Goal: Register for event/course

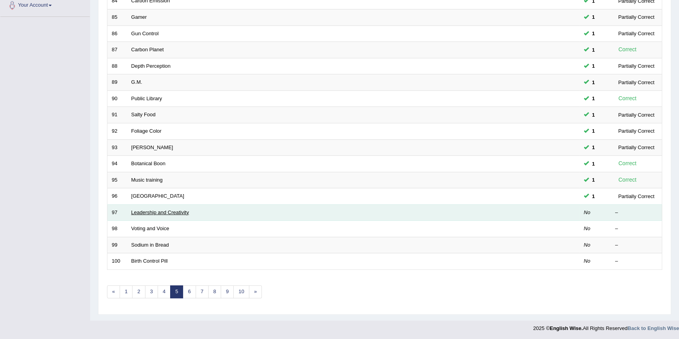
click at [171, 213] on link "Leadership and Creativity" at bounding box center [160, 213] width 58 height 6
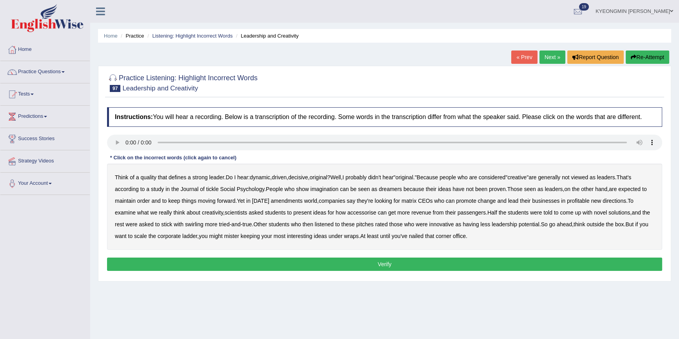
click at [213, 190] on b "tickle" at bounding box center [212, 189] width 13 height 6
click at [294, 203] on b "amendments" at bounding box center [287, 201] width 32 height 6
click at [413, 201] on b "matrix" at bounding box center [408, 201] width 15 height 6
click at [579, 203] on b "profitable" at bounding box center [578, 201] width 23 height 6
click at [370, 214] on b "accessorise" at bounding box center [361, 213] width 29 height 6
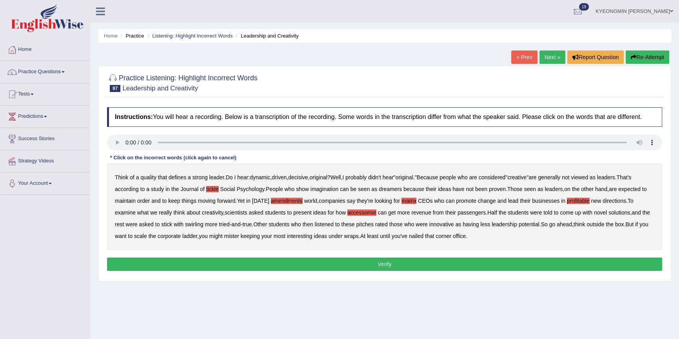
click at [172, 225] on b "stick" at bounding box center [166, 224] width 11 height 6
click at [239, 235] on b "mister" at bounding box center [231, 236] width 15 height 6
click at [373, 261] on button "Verify" at bounding box center [384, 264] width 555 height 13
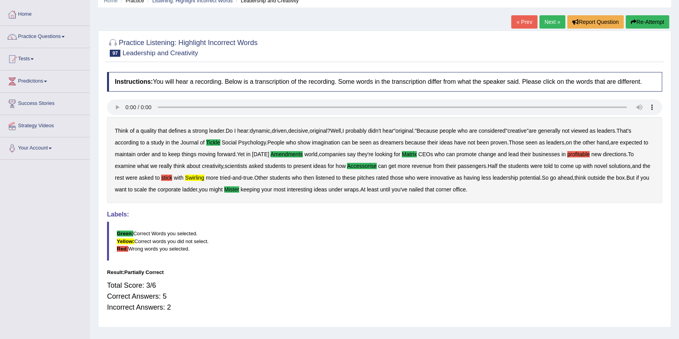
scroll to position [71, 0]
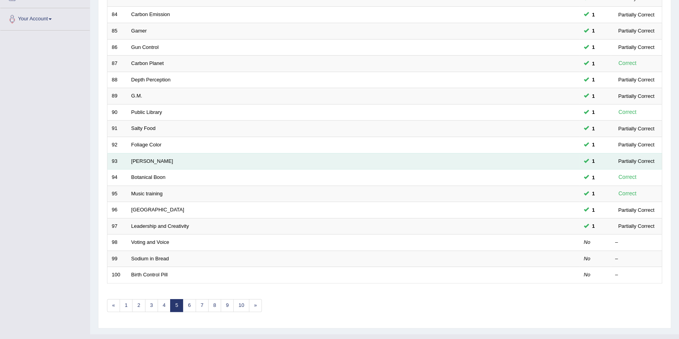
scroll to position [143, 0]
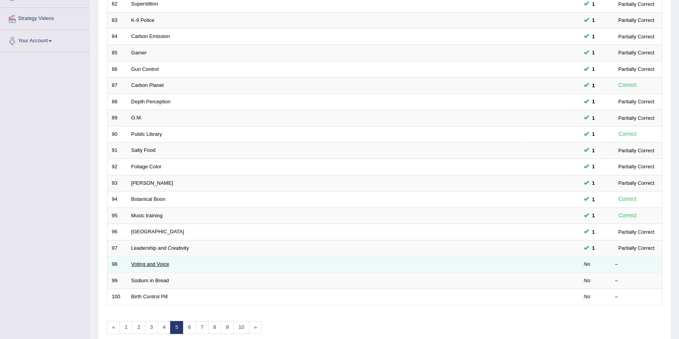
click at [167, 263] on link "Voting and Voice" at bounding box center [150, 264] width 38 height 6
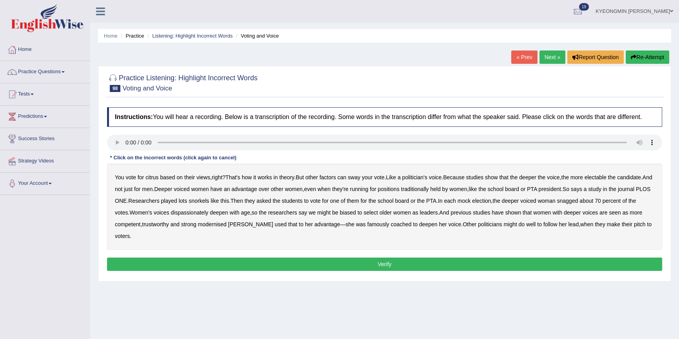
click at [153, 180] on b "citrus" at bounding box center [151, 177] width 13 height 6
click at [170, 176] on b "based" at bounding box center [167, 177] width 15 height 6
click at [187, 203] on b "lots" at bounding box center [183, 201] width 9 height 6
click at [209, 200] on b "snorkels" at bounding box center [199, 201] width 20 height 6
click at [169, 213] on b "voices" at bounding box center [162, 213] width 16 height 6
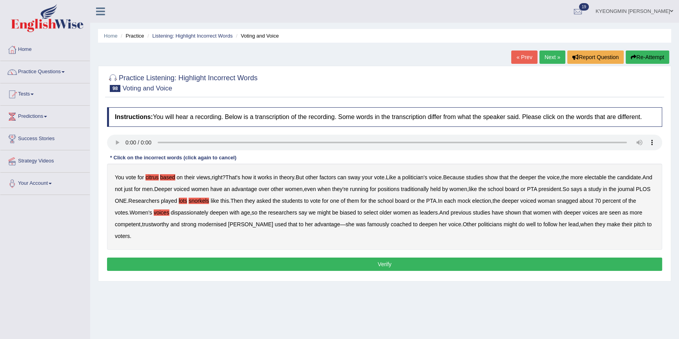
click at [204, 213] on b "dispassionately" at bounding box center [190, 213] width 38 height 6
click at [227, 223] on b "modernised" at bounding box center [212, 224] width 29 height 6
click at [359, 270] on button "Verify" at bounding box center [384, 264] width 555 height 13
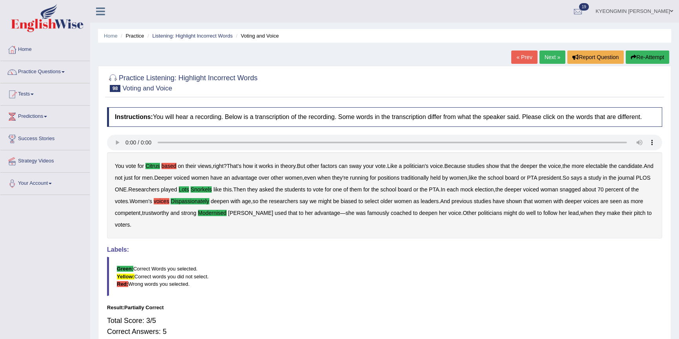
click at [169, 200] on b "voices" at bounding box center [162, 201] width 16 height 6
click at [180, 169] on b "on" at bounding box center [181, 166] width 6 height 6
click at [172, 168] on b "based" at bounding box center [168, 166] width 15 height 6
click at [185, 165] on div "You vote for citrus based on their views , right ? That's how it works in theor…" at bounding box center [384, 195] width 555 height 86
click at [185, 165] on b "their" at bounding box center [190, 166] width 11 height 6
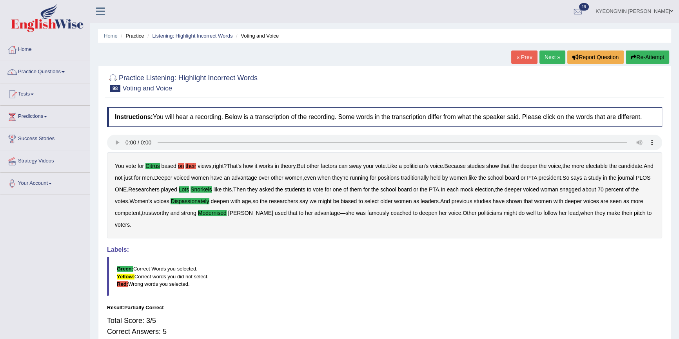
click at [185, 165] on b "their" at bounding box center [190, 166] width 11 height 6
click at [184, 168] on div "You vote for citrus based on their views , right ? That's how it works in theor…" at bounding box center [384, 195] width 555 height 86
click at [182, 168] on b "on" at bounding box center [181, 166] width 6 height 6
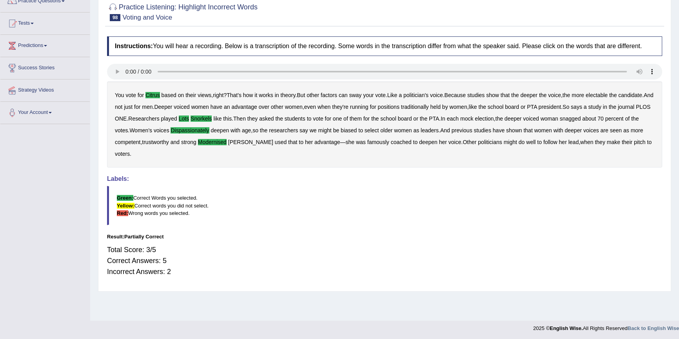
scroll to position [35, 0]
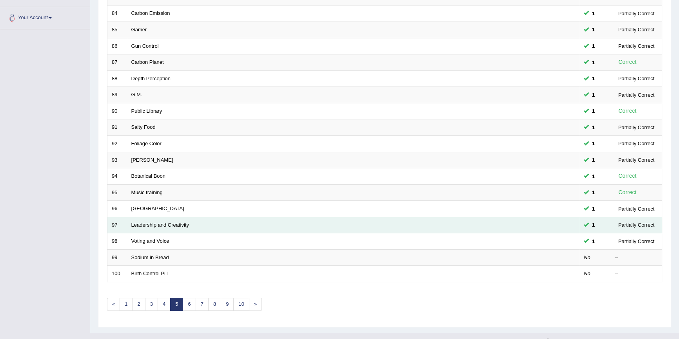
scroll to position [178, 0]
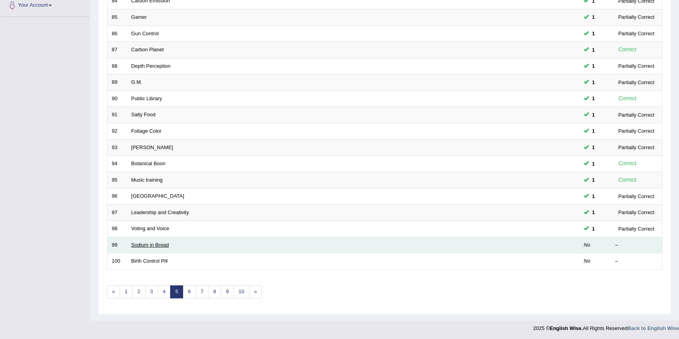
click at [160, 243] on link "Sodium in Bread" at bounding box center [150, 245] width 38 height 6
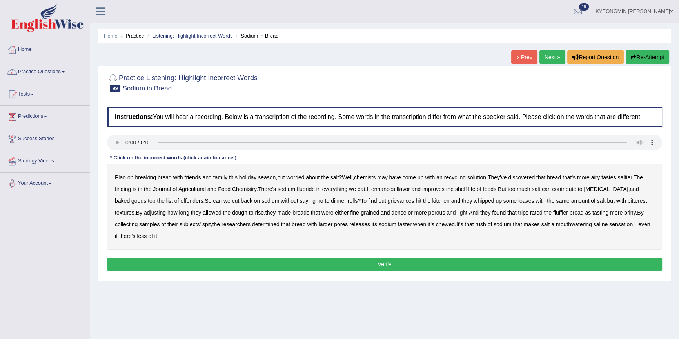
click at [526, 214] on b "trips" at bounding box center [523, 213] width 10 height 6
click at [169, 190] on b "Journal" at bounding box center [162, 189] width 18 height 6
click at [397, 201] on b "grievances" at bounding box center [401, 201] width 27 height 6
click at [628, 200] on b "bitterest" at bounding box center [638, 201] width 20 height 6
click at [450, 267] on button "Verify" at bounding box center [384, 264] width 555 height 13
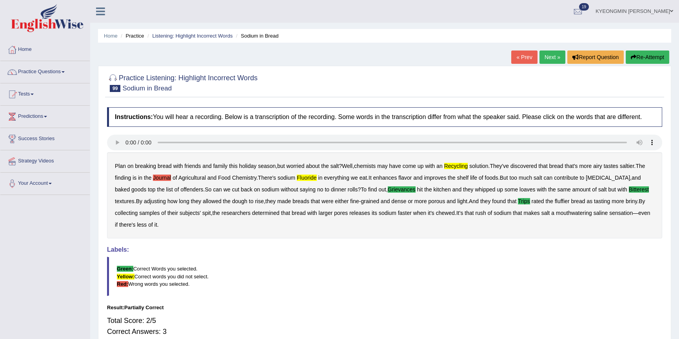
click at [463, 168] on b "recycling" at bounding box center [456, 166] width 24 height 6
click at [314, 180] on b "fluoride" at bounding box center [307, 178] width 20 height 6
click at [168, 180] on b "Journal" at bounding box center [162, 178] width 18 height 6
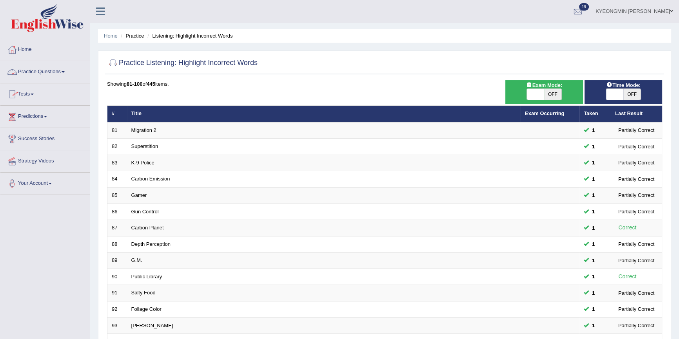
click at [54, 68] on link "Practice Questions" at bounding box center [44, 71] width 89 height 20
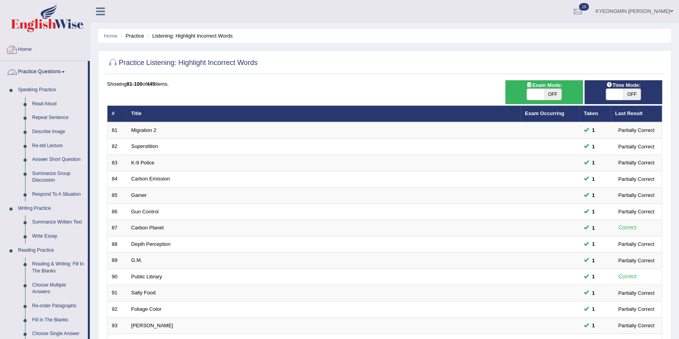
click at [51, 28] on img at bounding box center [47, 18] width 73 height 28
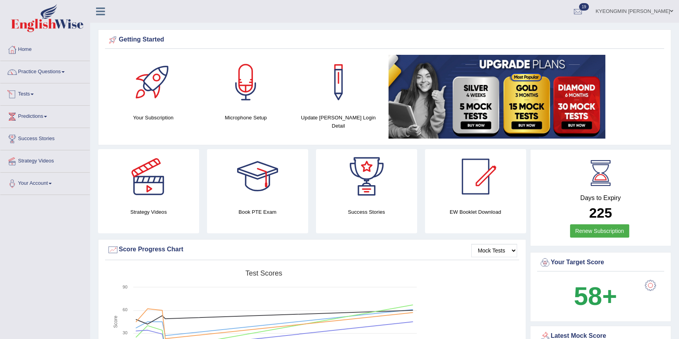
click at [34, 95] on link "Tests" at bounding box center [44, 93] width 89 height 20
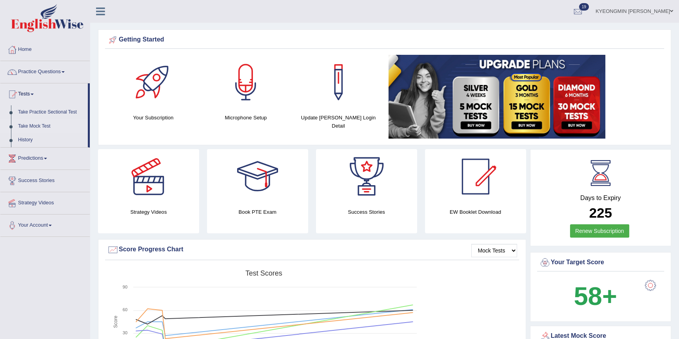
click at [31, 127] on link "Take Mock Test" at bounding box center [51, 127] width 73 height 14
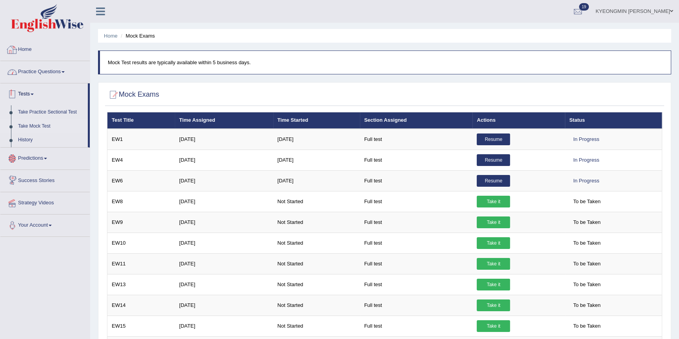
click at [31, 23] on img at bounding box center [47, 18] width 73 height 28
click at [27, 141] on link "History" at bounding box center [51, 140] width 73 height 14
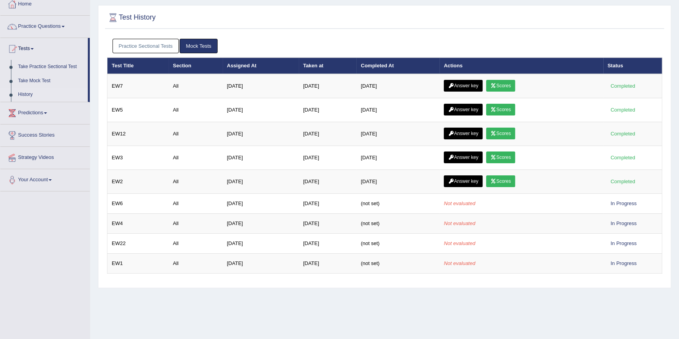
scroll to position [35, 0]
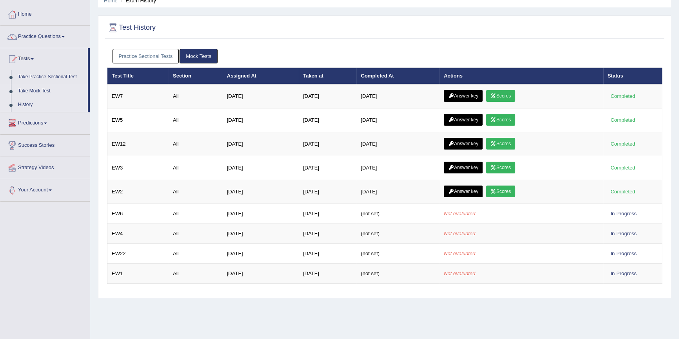
click at [39, 89] on link "Take Mock Test" at bounding box center [51, 91] width 73 height 14
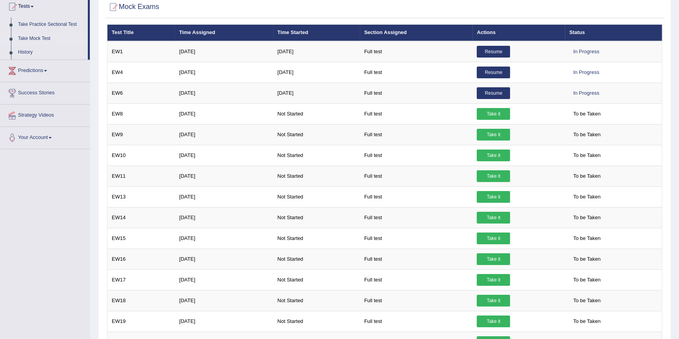
scroll to position [24, 0]
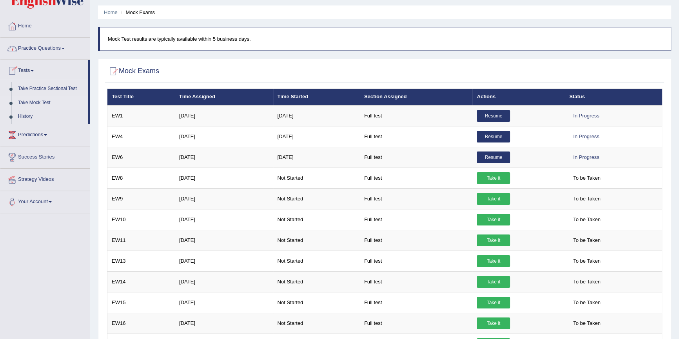
click at [40, 102] on link "Take Mock Test" at bounding box center [51, 103] width 73 height 14
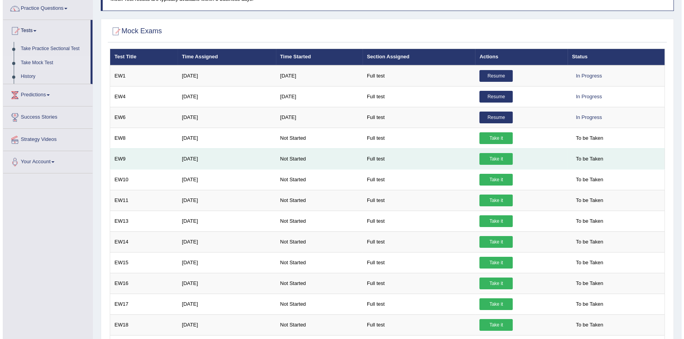
scroll to position [59, 0]
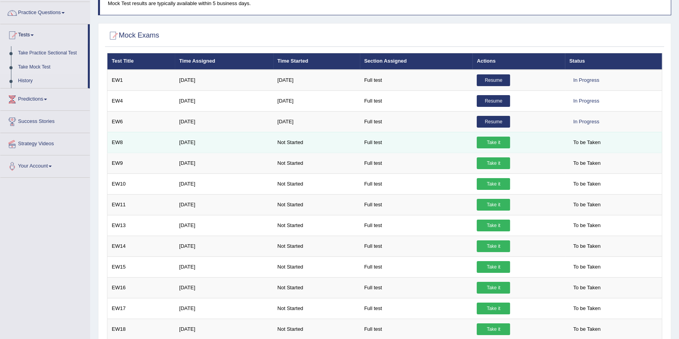
click at [496, 140] on link "Take it" at bounding box center [493, 143] width 33 height 12
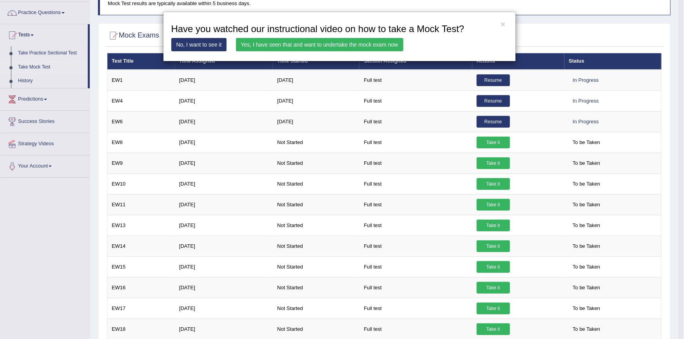
click at [340, 42] on link "Yes, I have seen that and want to undertake the mock exam now" at bounding box center [319, 44] width 167 height 13
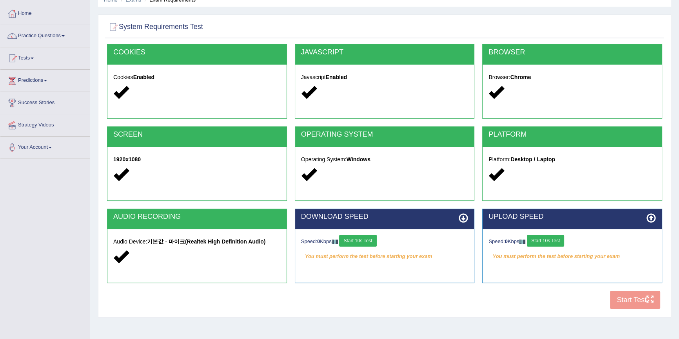
scroll to position [71, 0]
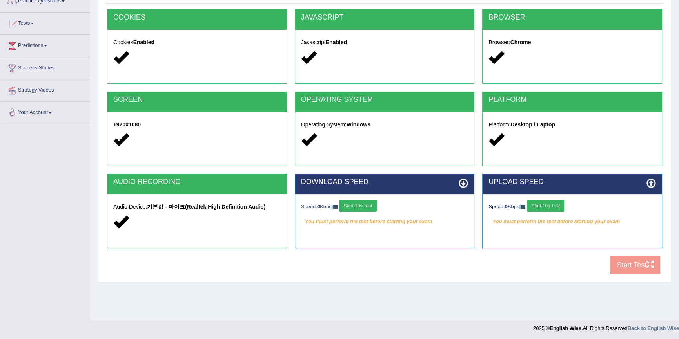
click at [360, 210] on button "Start 10s Test" at bounding box center [357, 206] width 37 height 12
click at [561, 206] on button "Start 10s Test" at bounding box center [545, 206] width 37 height 12
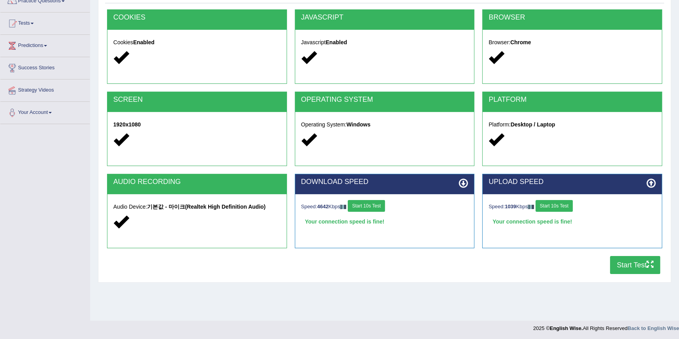
click at [633, 265] on button "Start Test" at bounding box center [635, 265] width 50 height 18
